Goal: Information Seeking & Learning: Check status

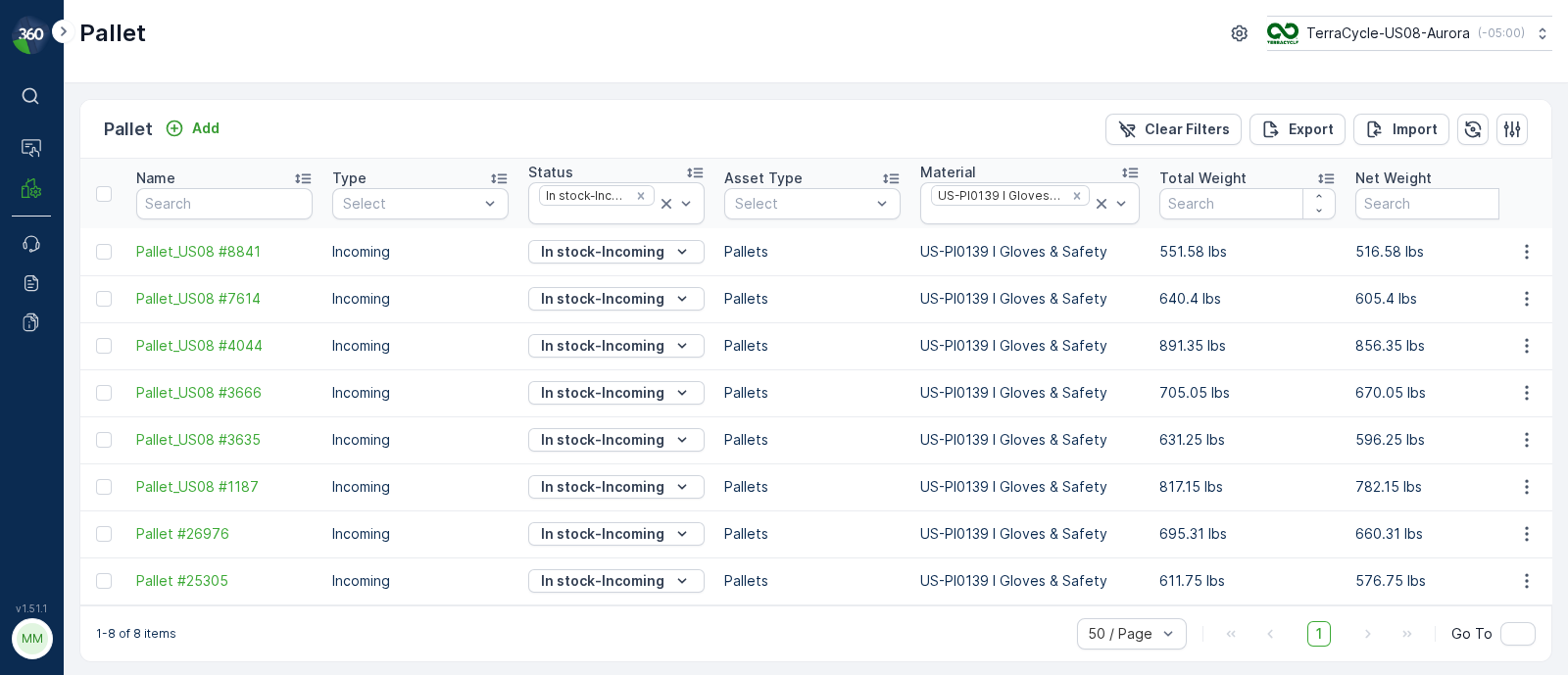
click at [418, 123] on div "Pallet Add Clear Filters Export Import" at bounding box center [816, 129] width 1470 height 59
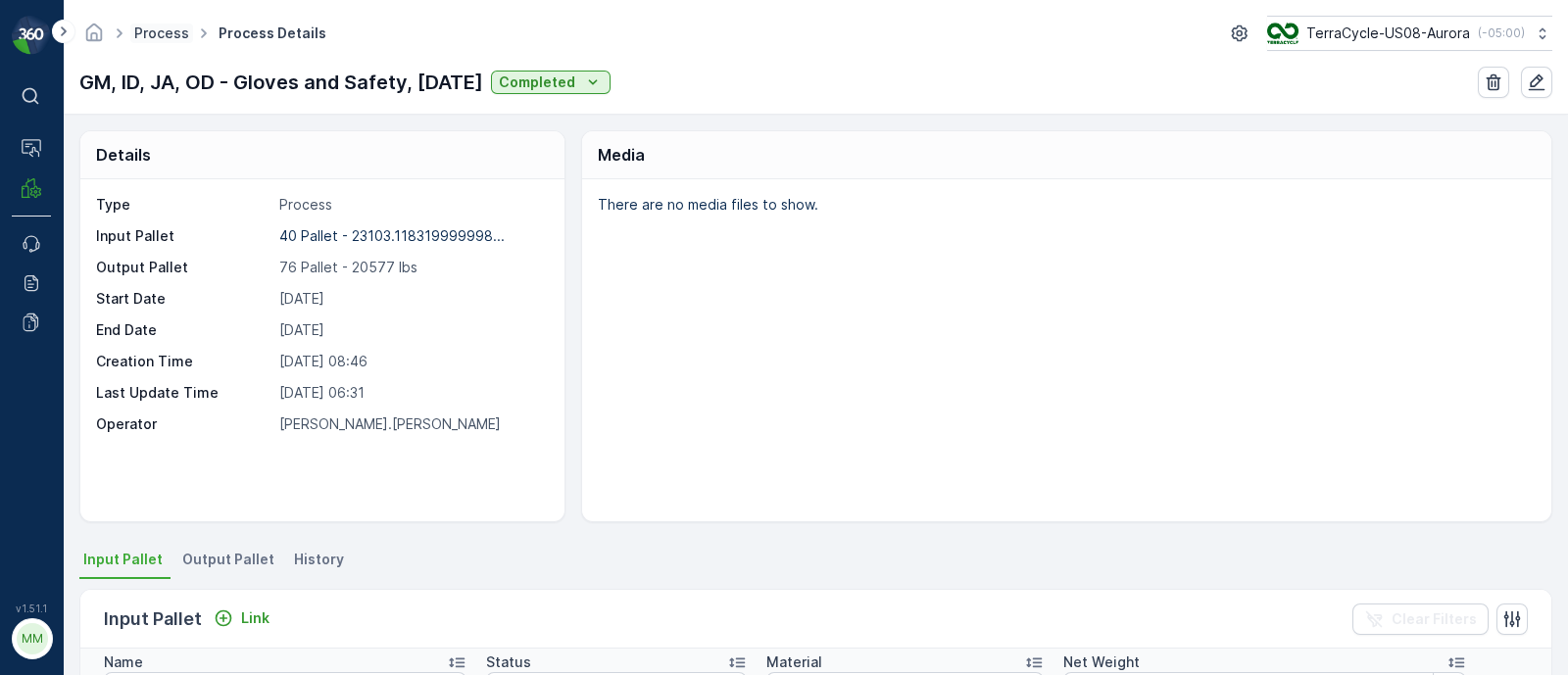
click at [157, 40] on link "Process" at bounding box center [162, 33] width 55 height 17
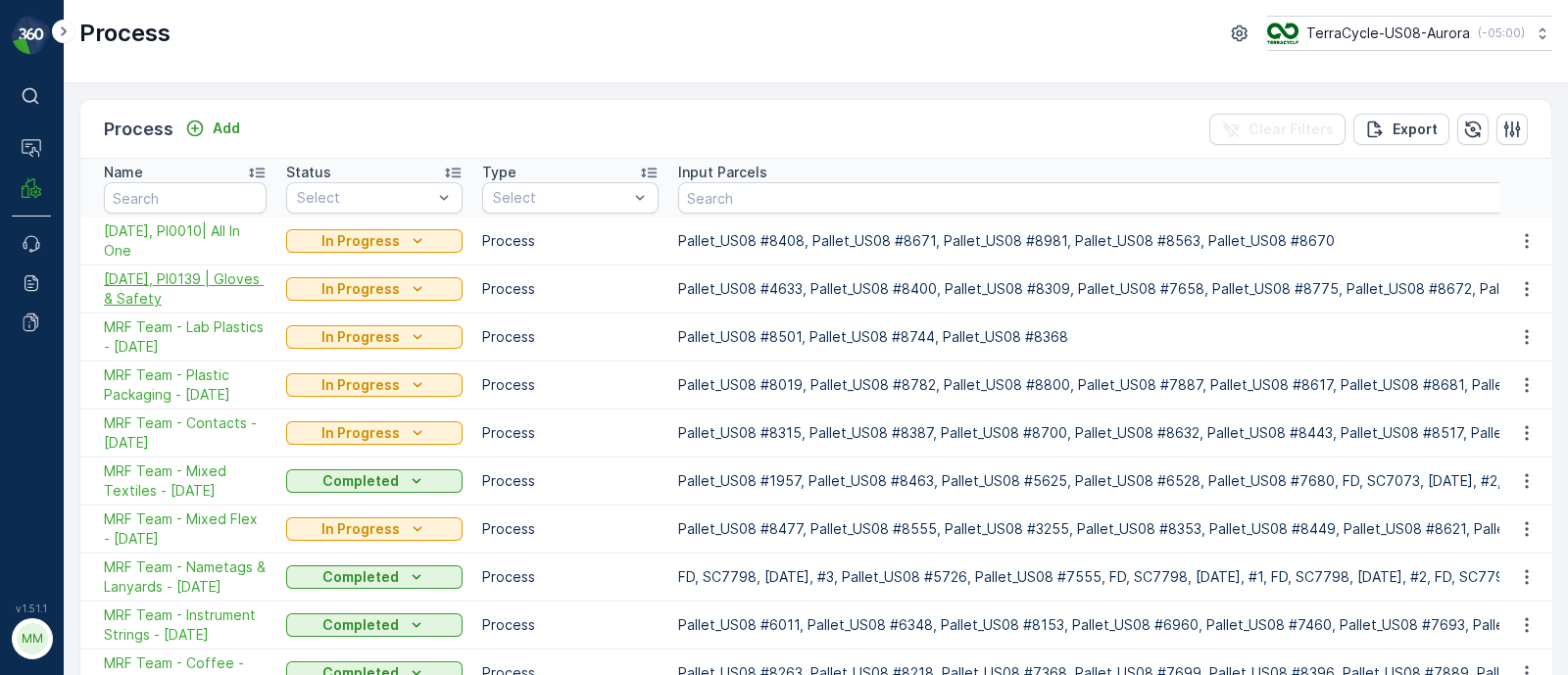
click at [181, 284] on span "[DATE], PI0139 | Gloves & Safety" at bounding box center [184, 289] width 163 height 39
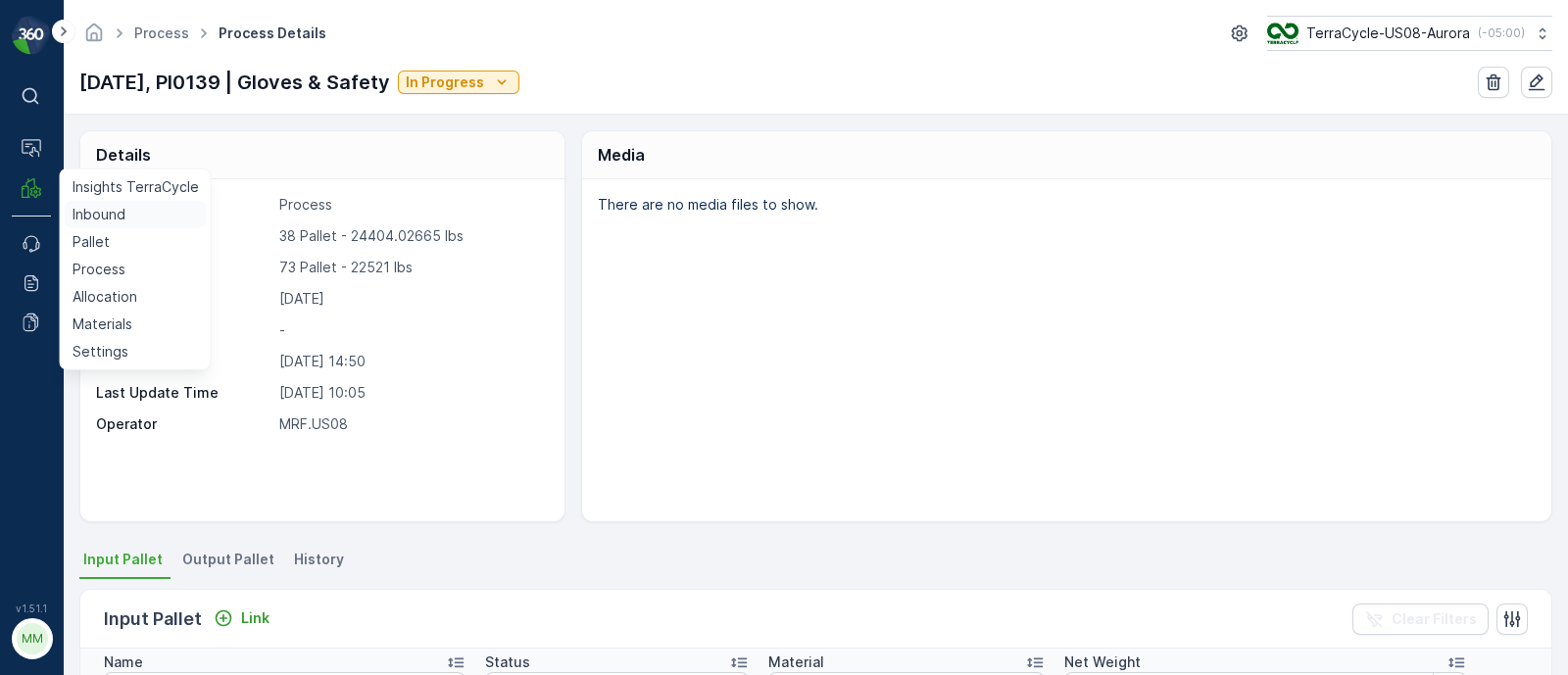
click at [86, 218] on p "Inbound" at bounding box center [100, 215] width 53 height 20
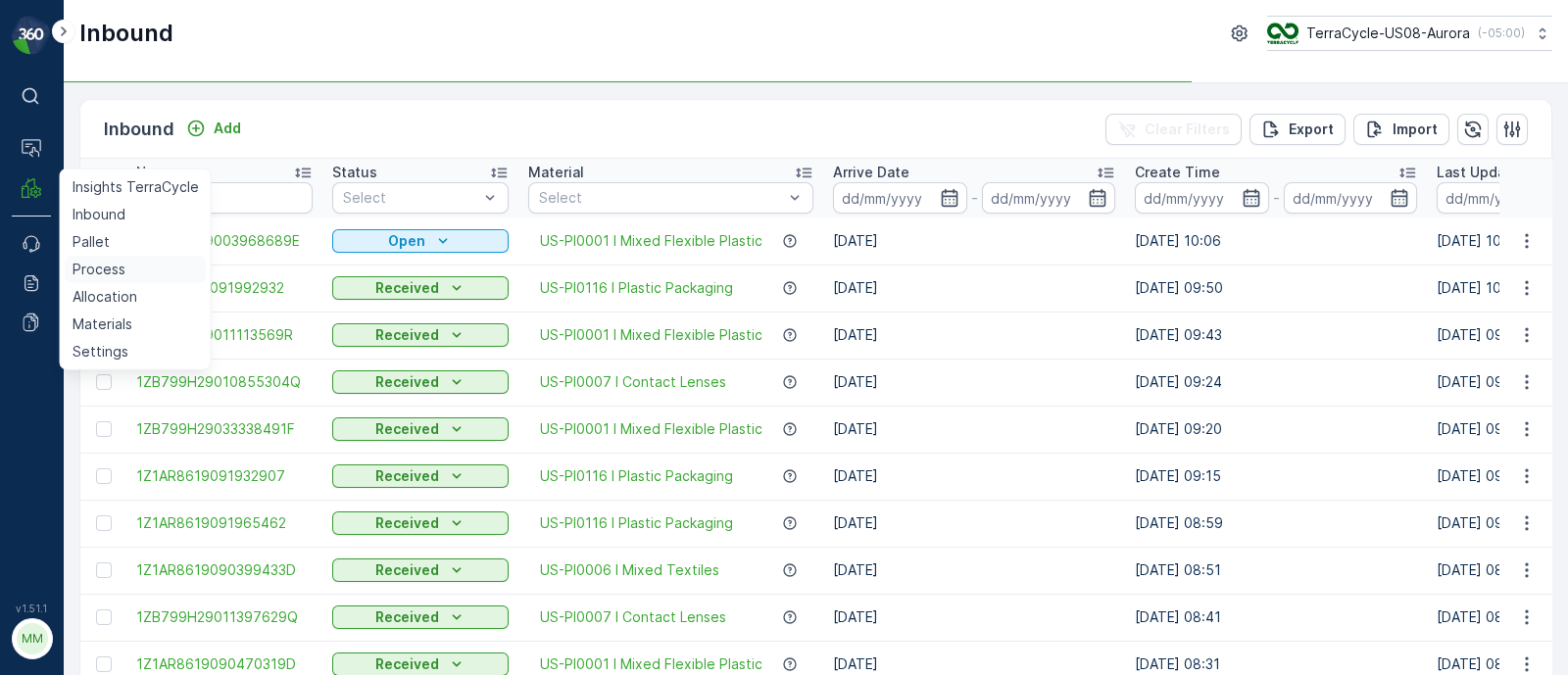
click at [84, 271] on p "Process" at bounding box center [100, 269] width 53 height 20
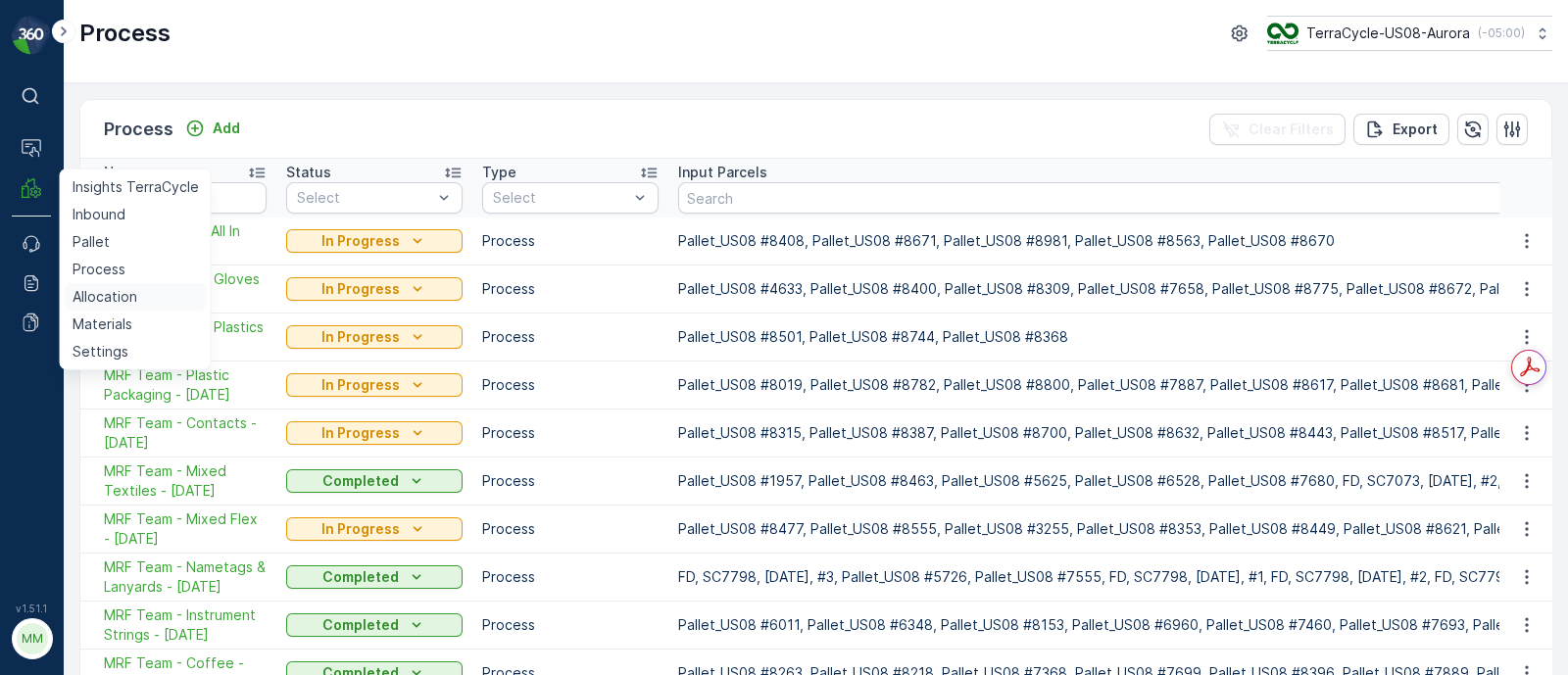
click at [102, 289] on p "Allocation" at bounding box center [105, 297] width 65 height 20
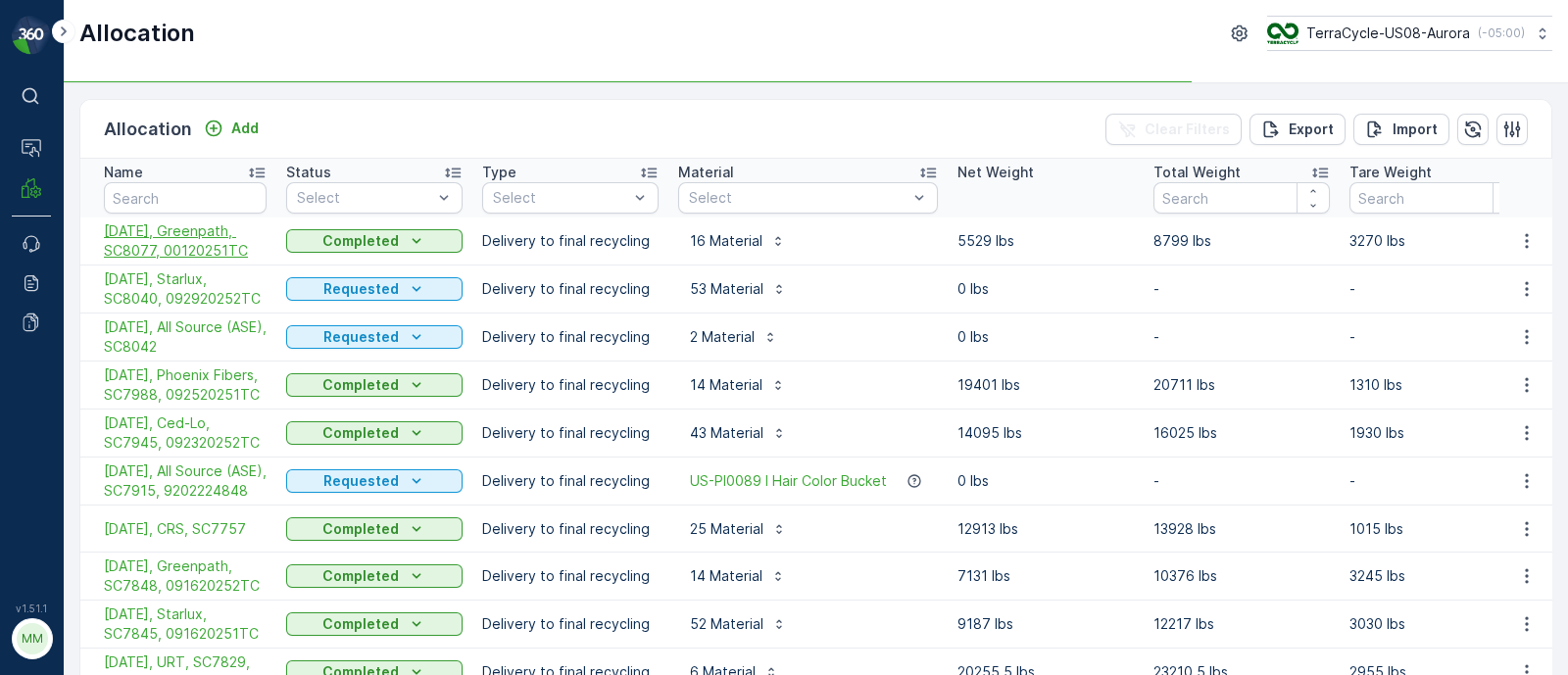
click at [210, 242] on span "[DATE], Greenpath, SC8077, 00120251TC" at bounding box center [184, 241] width 163 height 39
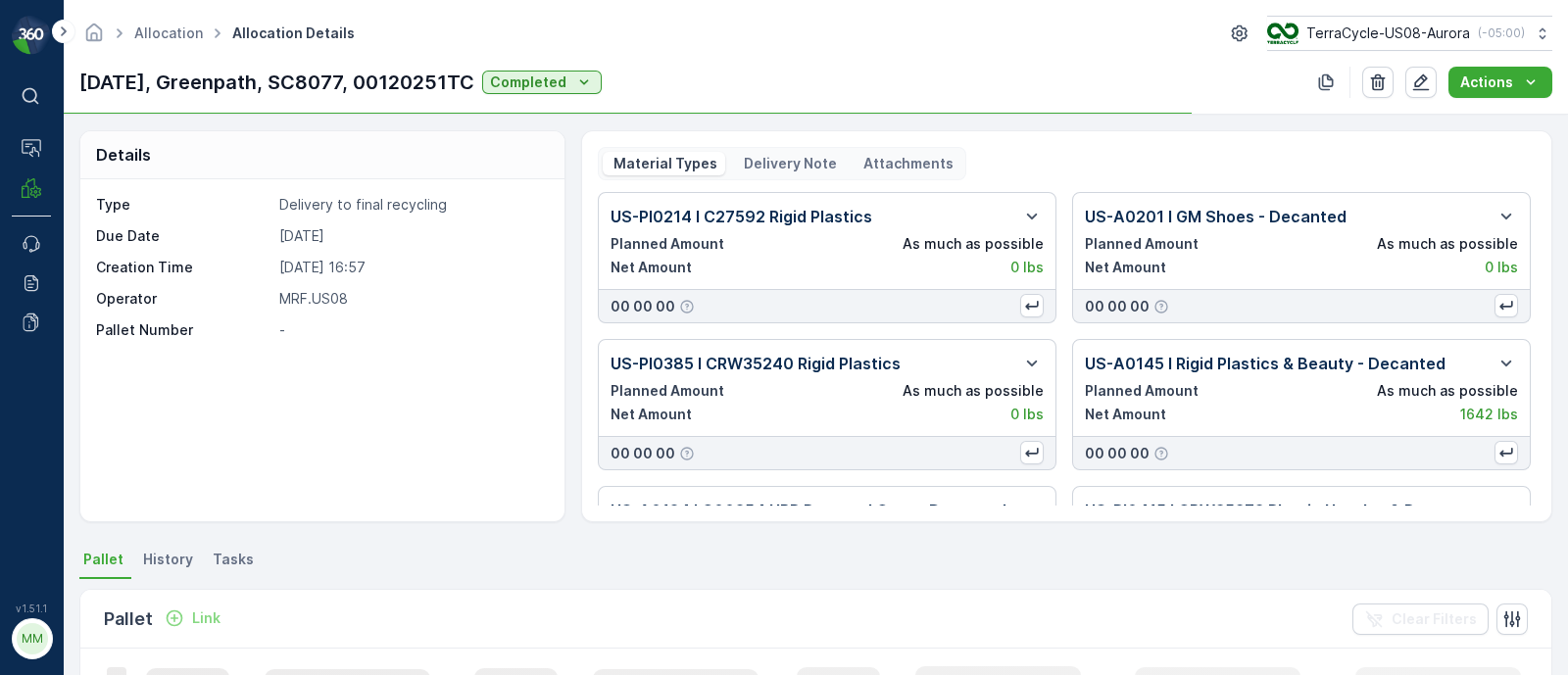
click at [797, 155] on p "Delivery Note" at bounding box center [788, 164] width 96 height 20
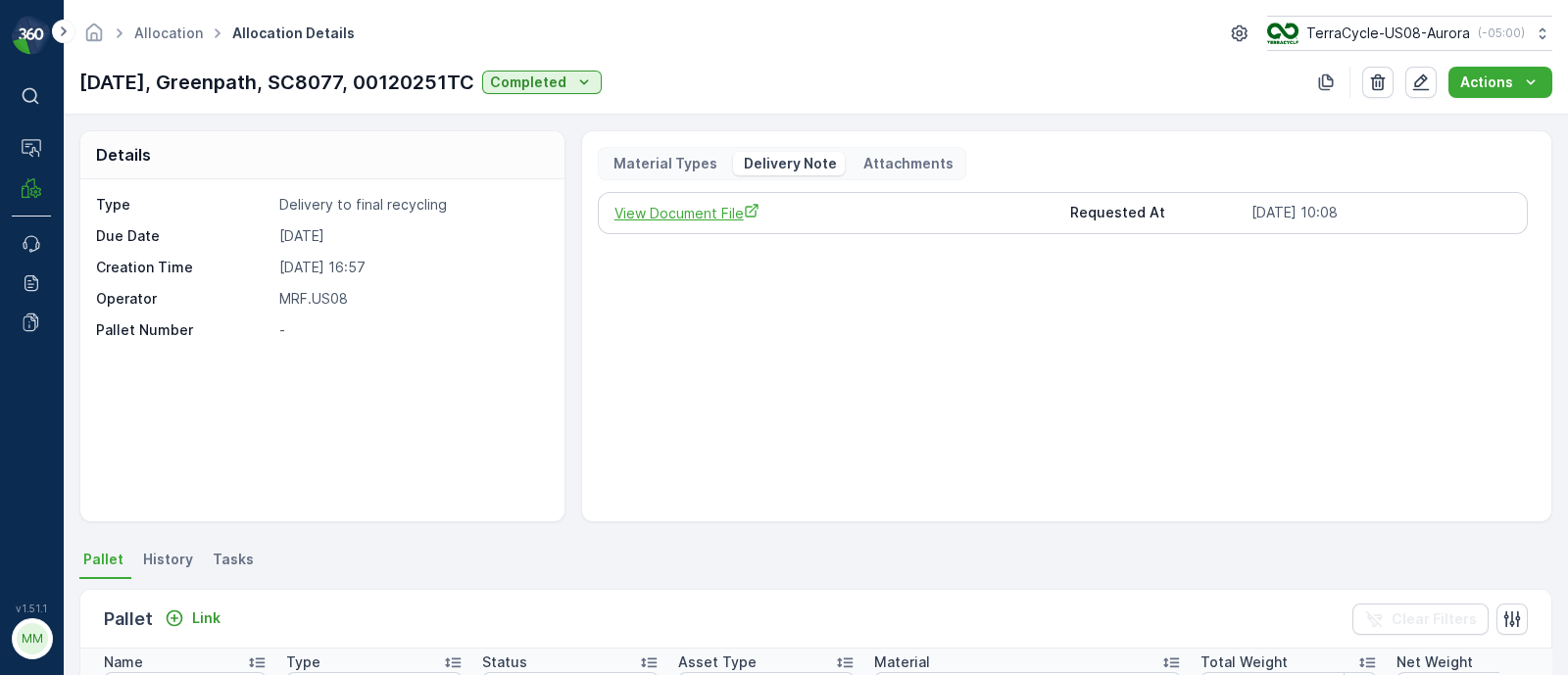
click at [723, 213] on span "View Document File" at bounding box center [834, 213] width 441 height 21
click at [674, 212] on span "View Document File" at bounding box center [834, 213] width 441 height 21
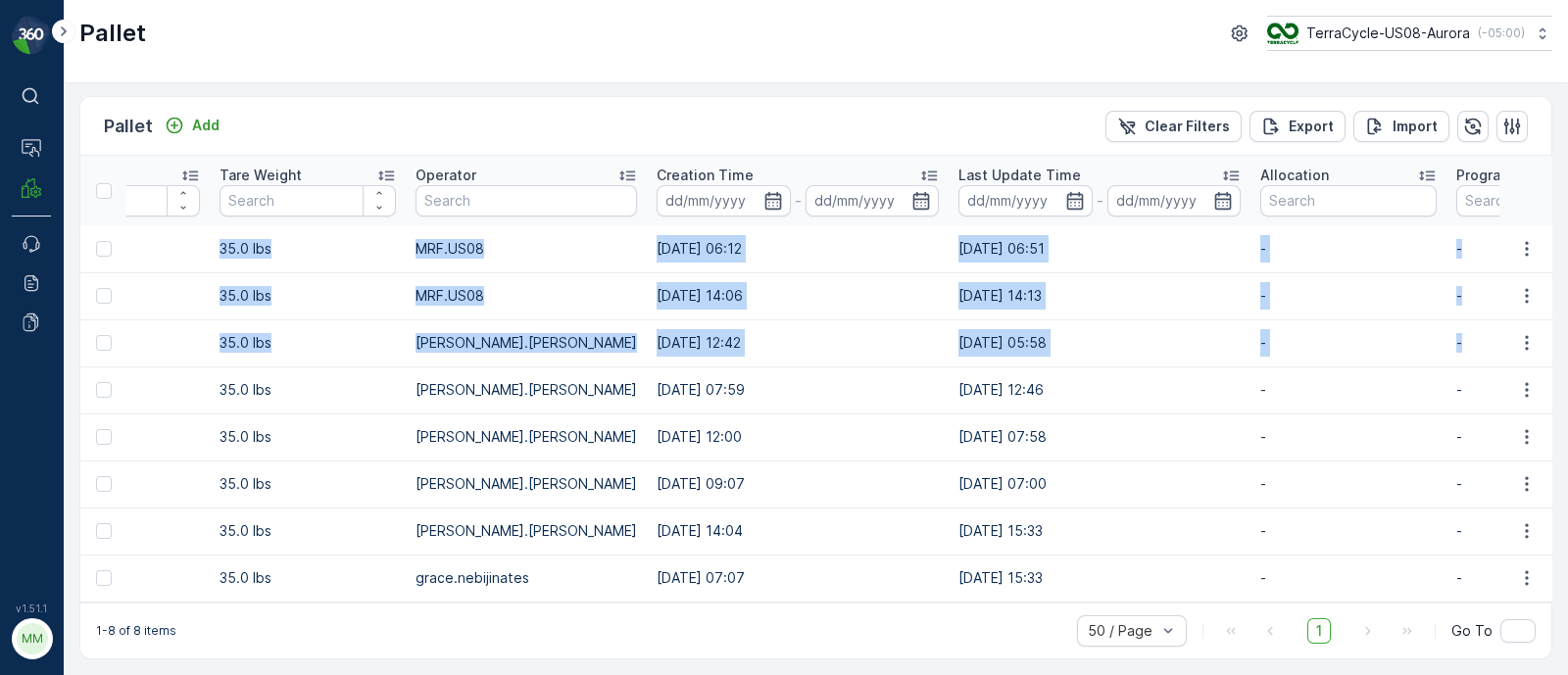
drag, startPoint x: 866, startPoint y: 258, endPoint x: 1633, endPoint y: 330, distance: 770.4
click at [1567, 330] on html "⌘B Operations MRF Events Reports Documents v 1.51.1 MM MRF.US08 Pallet TerraCyc…" at bounding box center [784, 337] width 1568 height 675
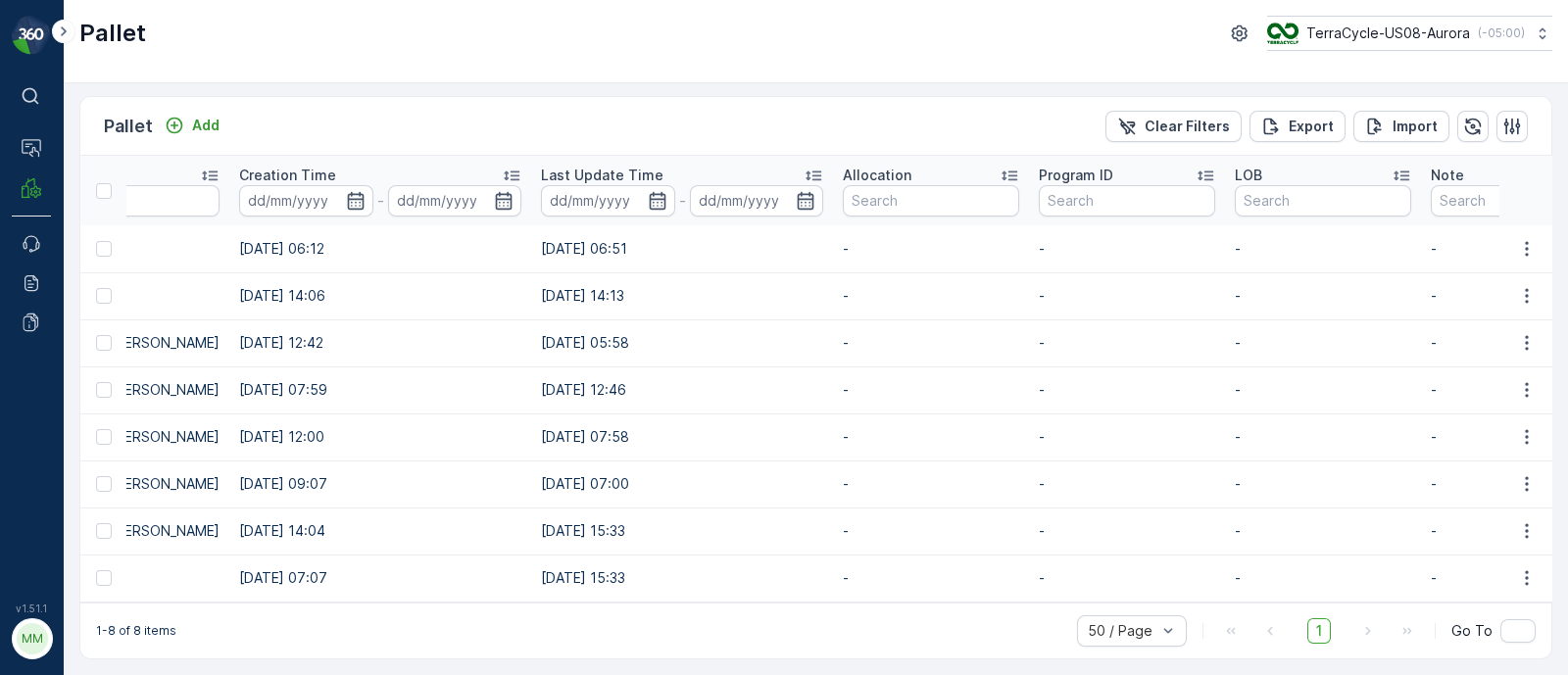
click at [771, 423] on td "23.04.2025 07:58" at bounding box center [682, 438] width 302 height 47
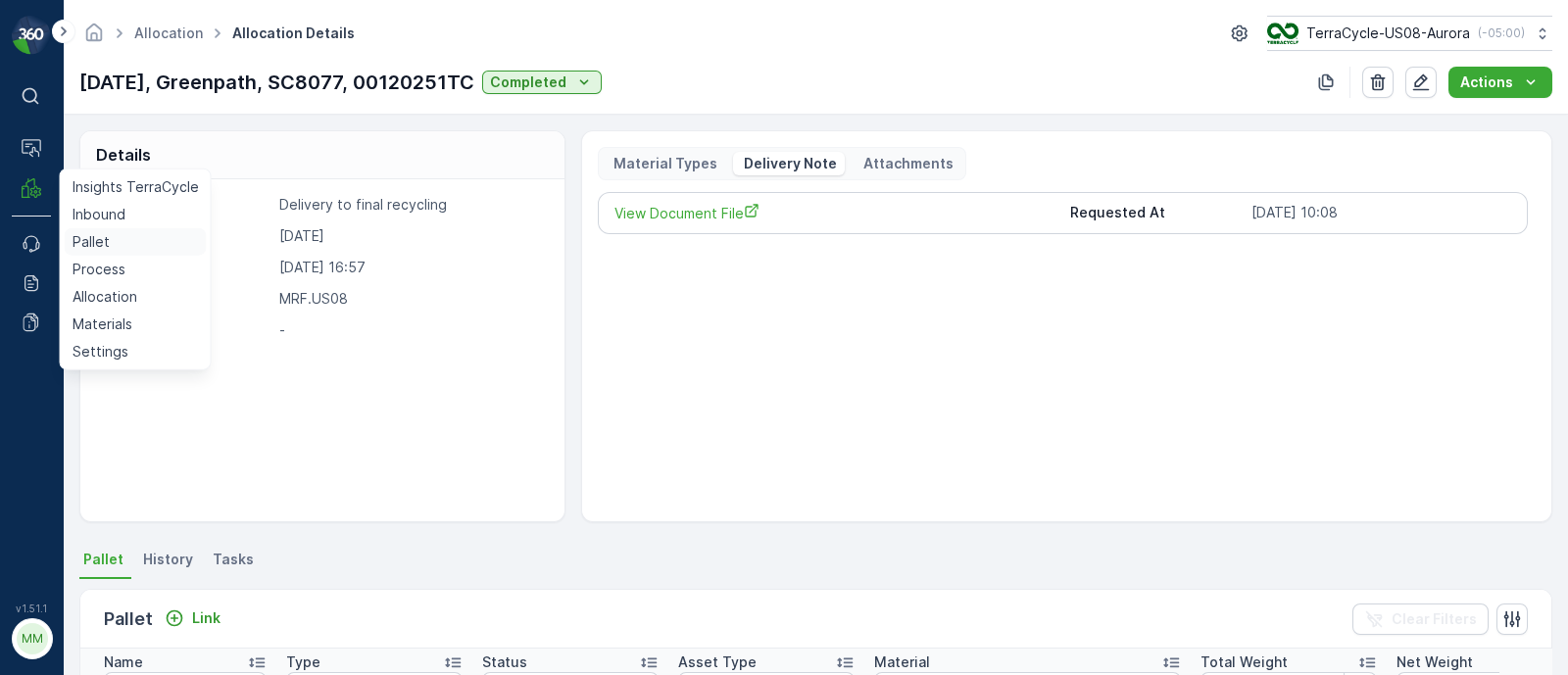
click at [98, 239] on p "Pallet" at bounding box center [92, 242] width 37 height 20
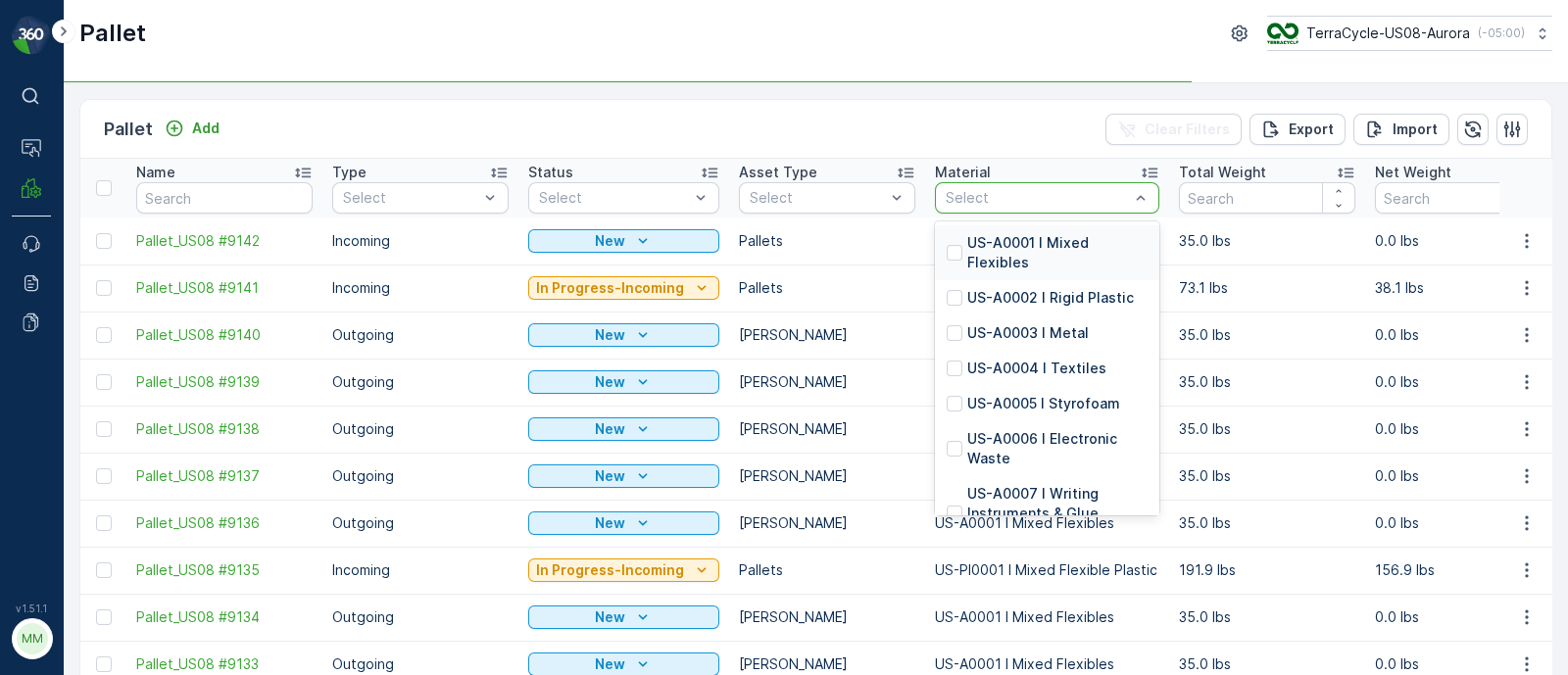
click at [973, 203] on div at bounding box center [1037, 198] width 187 height 16
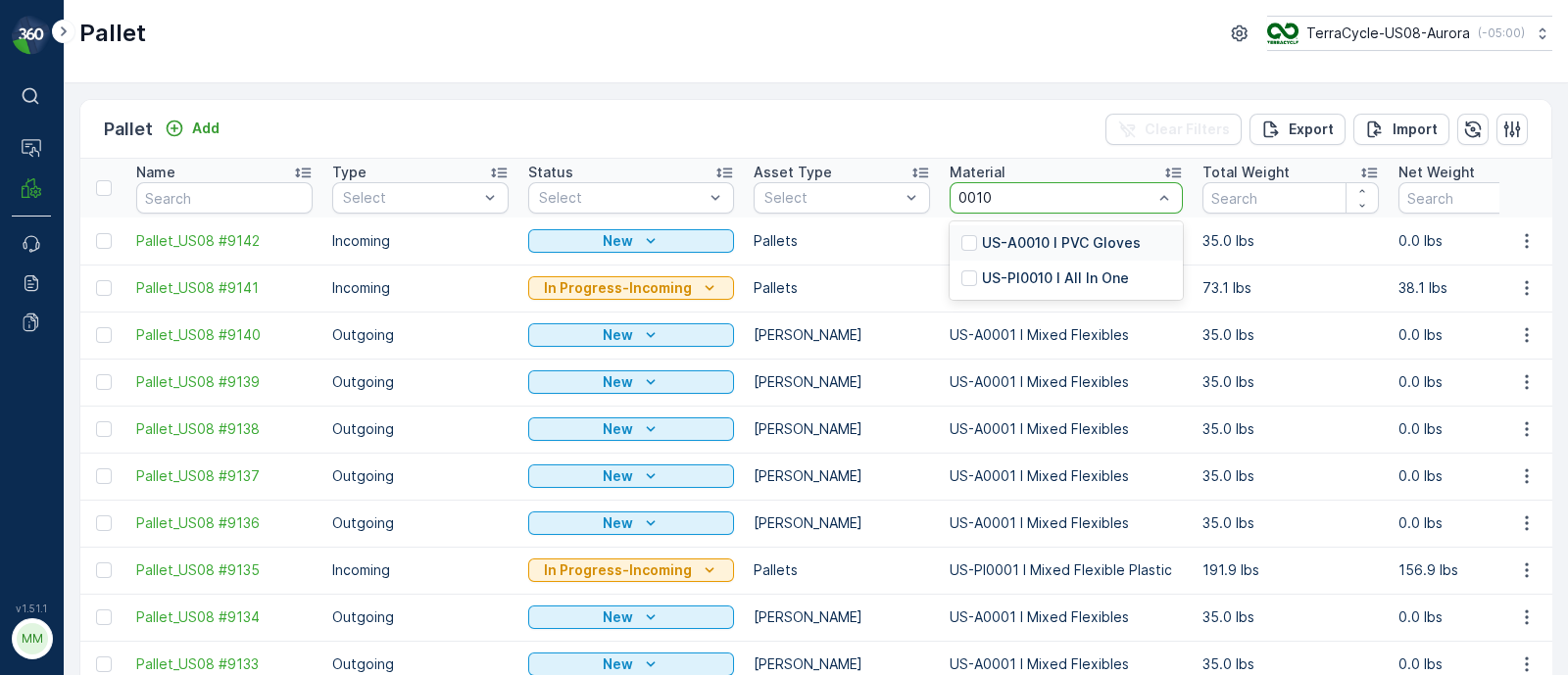
click at [1094, 289] on div "US-PI0010 I All In One" at bounding box center [1065, 278] width 234 height 35
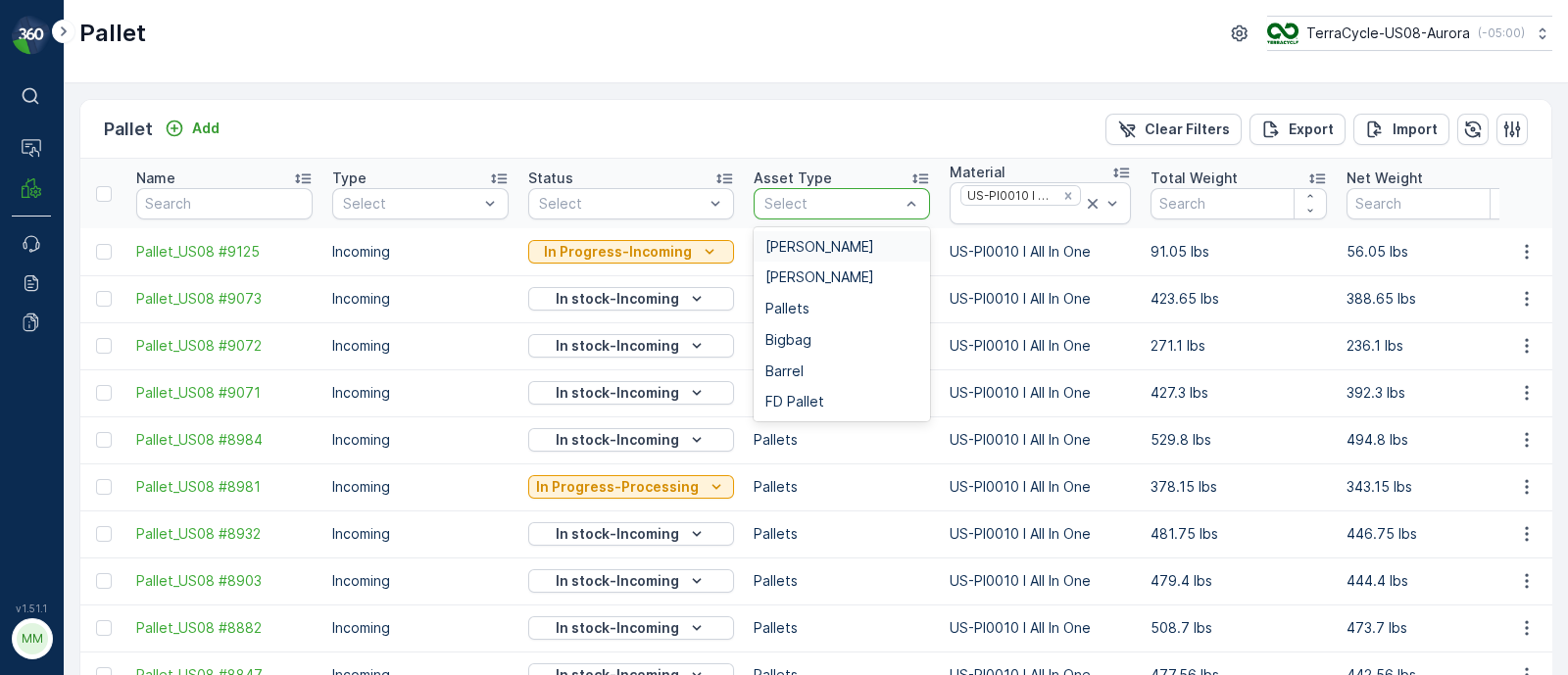
click at [795, 240] on span "[PERSON_NAME]" at bounding box center [819, 247] width 108 height 16
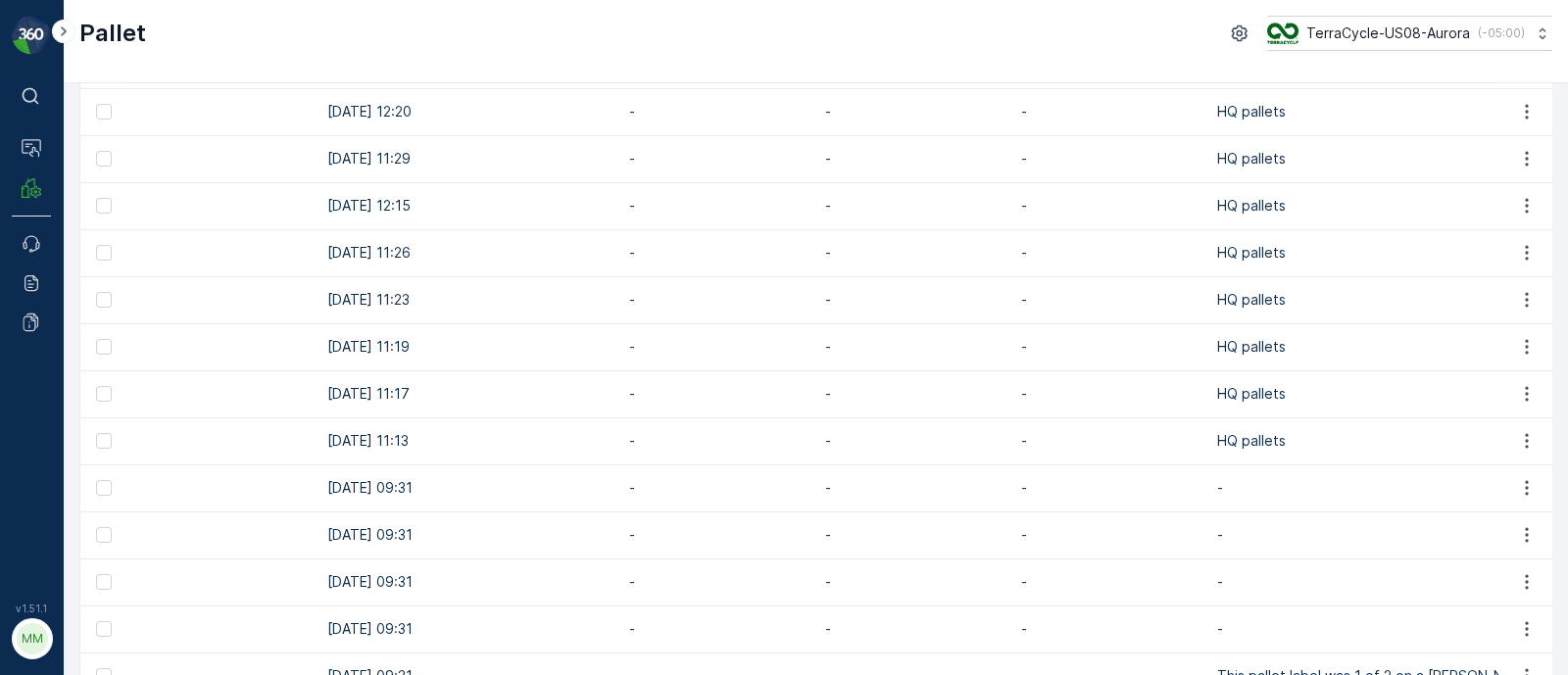
scroll to position [368, 0]
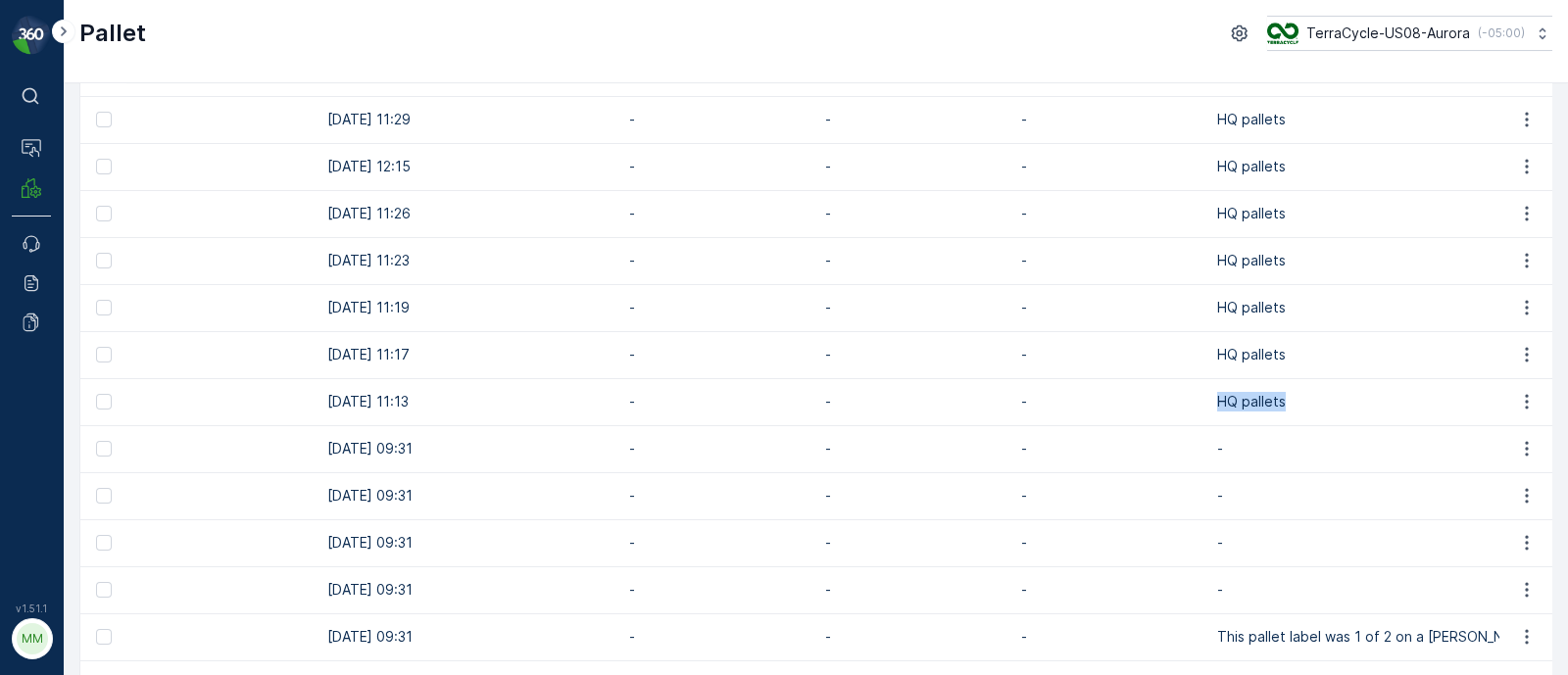
drag, startPoint x: 1285, startPoint y: 400, endPoint x: 1208, endPoint y: 399, distance: 77.0
copy p "HQ pallets"
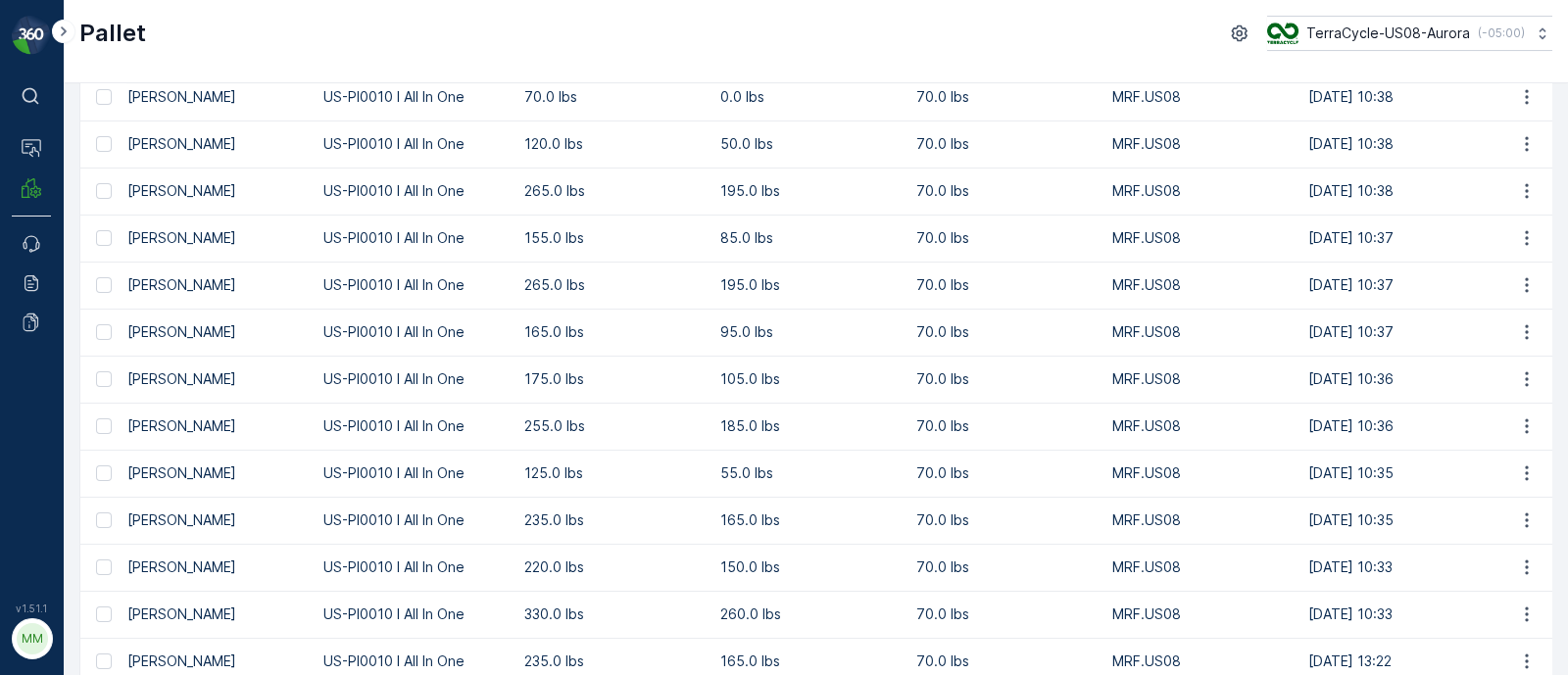
scroll to position [0, 0]
